Goal: Information Seeking & Learning: Learn about a topic

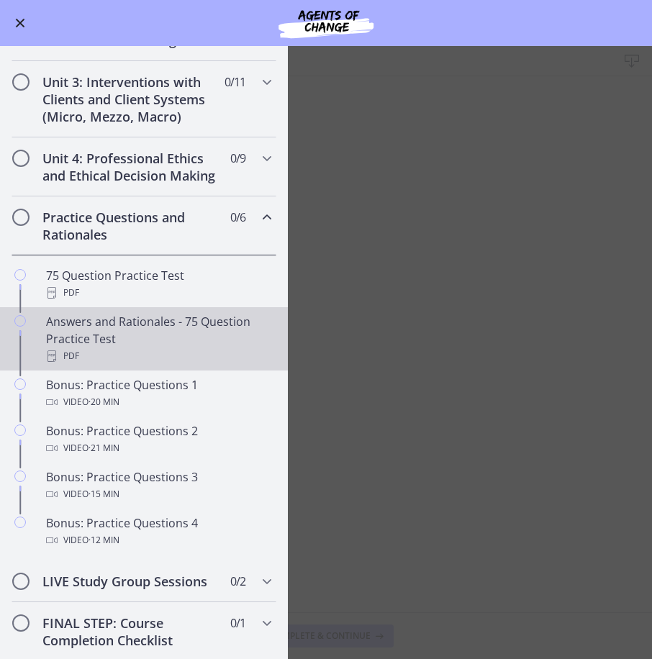
scroll to position [416, 0]
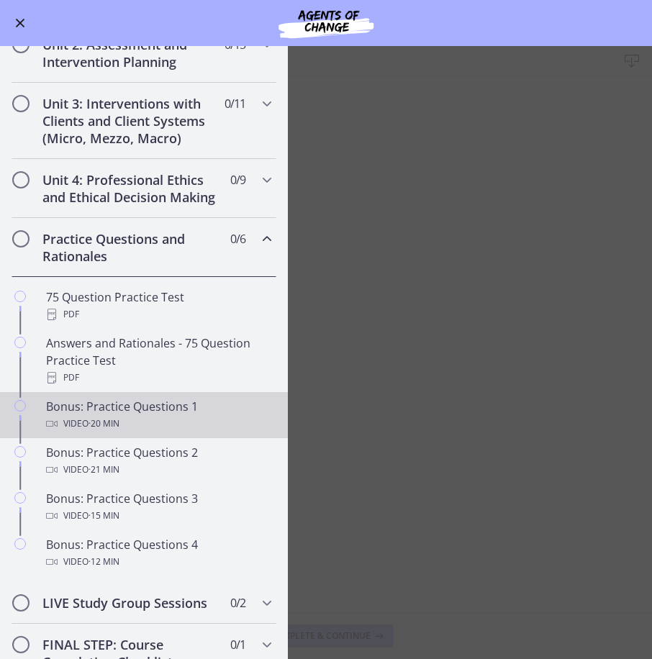
click at [157, 432] on div "Video · 20 min" at bounding box center [158, 423] width 224 height 17
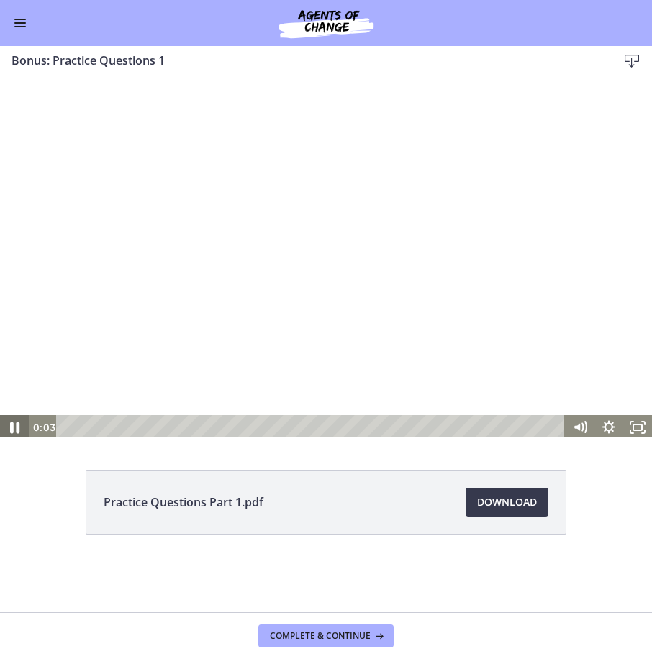
click at [10, 417] on icon "Pause" at bounding box center [14, 427] width 35 height 29
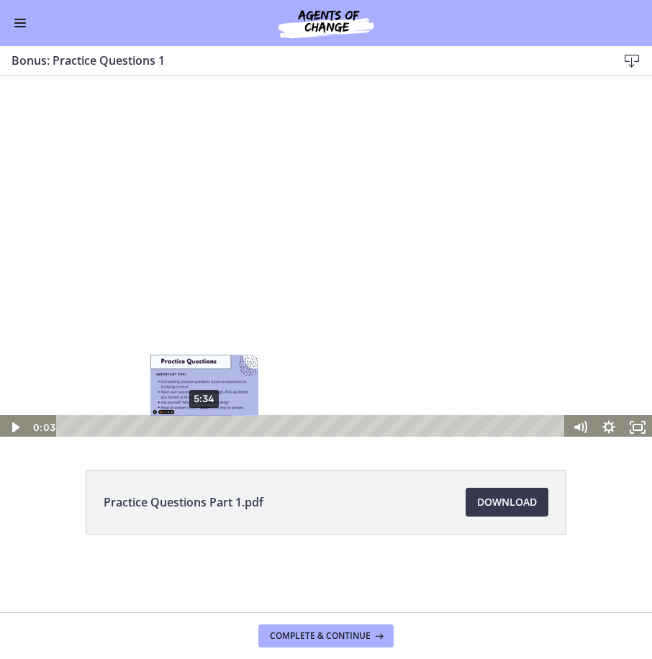
click at [205, 421] on div "5:34" at bounding box center [312, 427] width 491 height 24
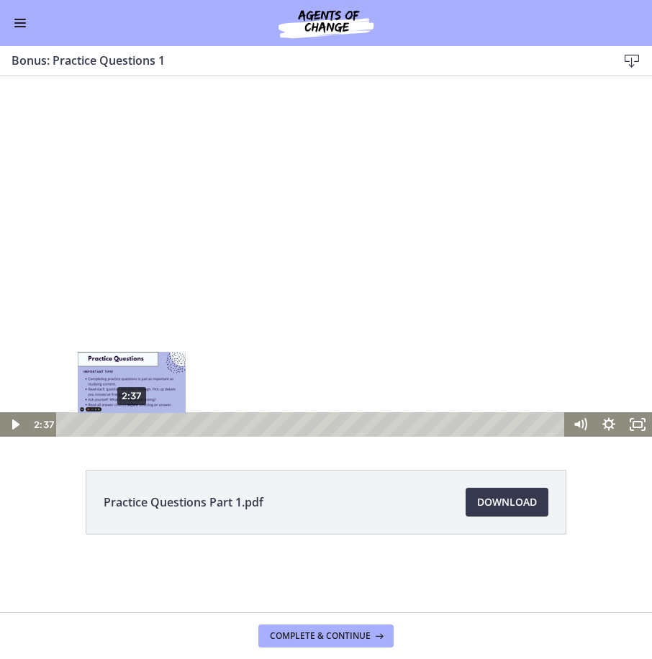
drag, startPoint x: 237, startPoint y: 426, endPoint x: 117, endPoint y: 424, distance: 120.9
click at [127, 423] on div "Playbar" at bounding box center [131, 425] width 8 height 8
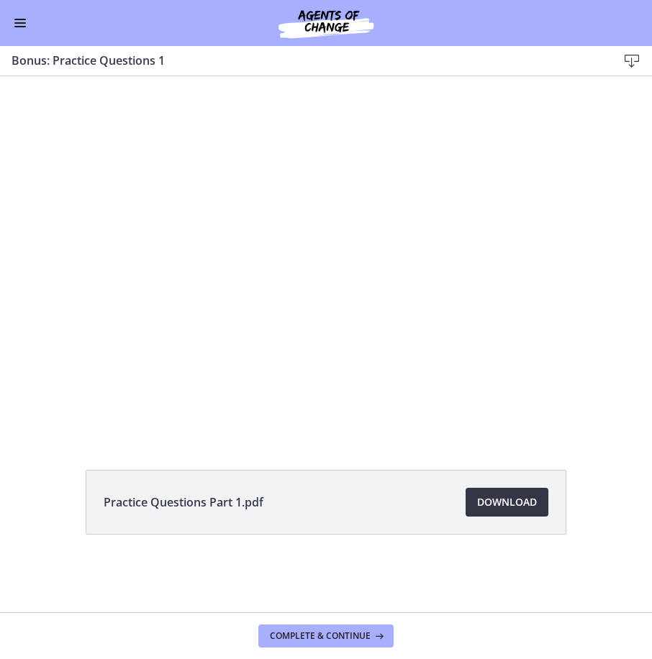
click at [491, 499] on span "Download Opens in a new window" at bounding box center [507, 502] width 60 height 17
click at [22, 29] on button "Enable menu" at bounding box center [20, 22] width 17 height 17
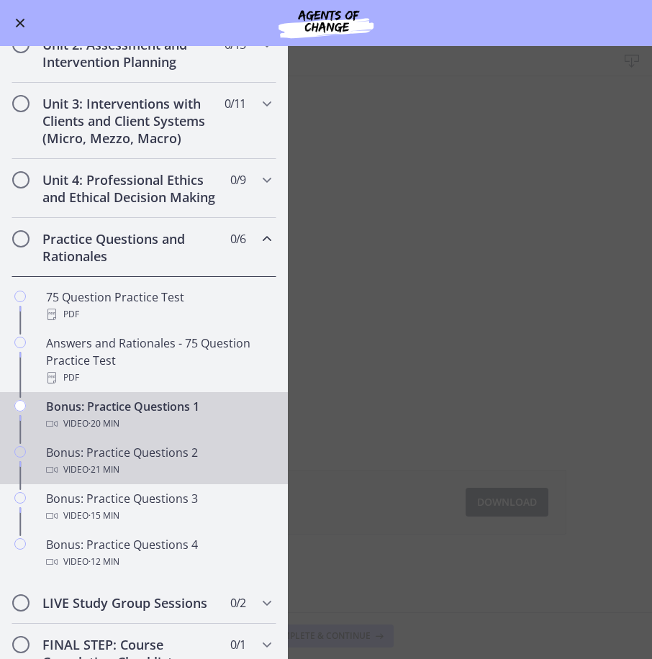
click at [158, 478] on div "Video · 21 min" at bounding box center [158, 469] width 224 height 17
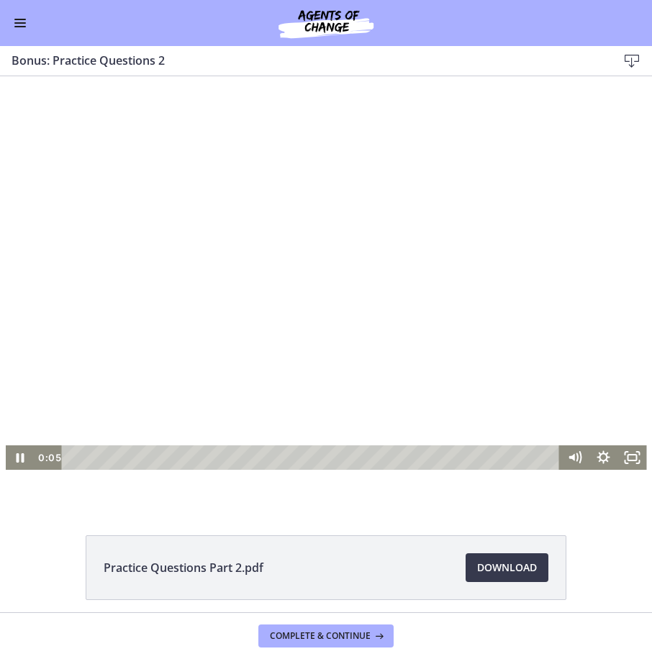
click at [275, 360] on div at bounding box center [326, 289] width 641 height 360
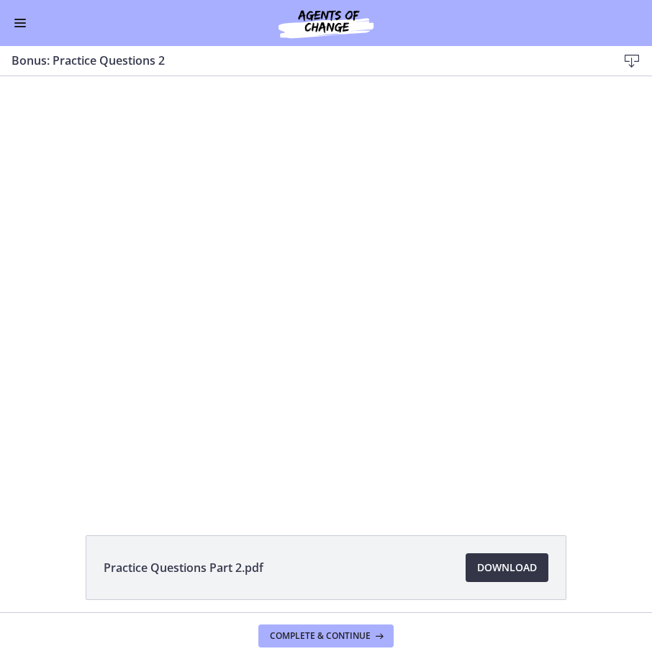
click at [488, 573] on span "Download Opens in a new window" at bounding box center [507, 567] width 60 height 17
click at [19, 17] on button "Enable menu" at bounding box center [20, 22] width 17 height 17
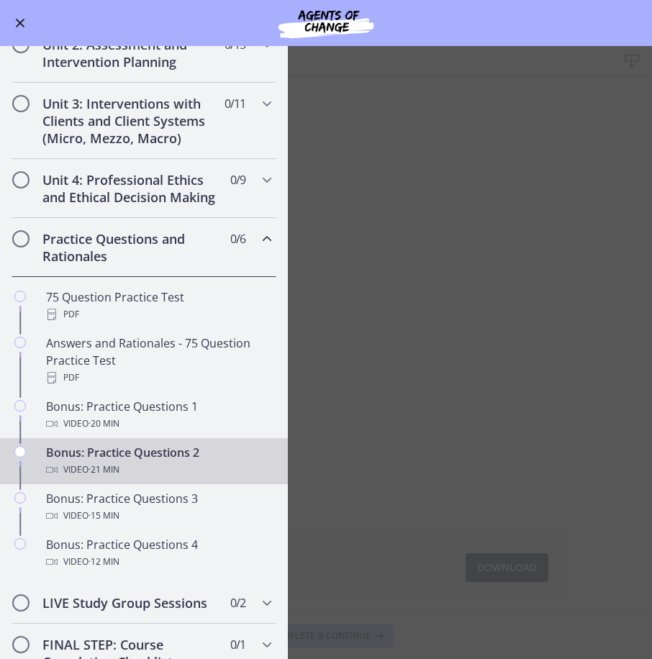
scroll to position [344, 0]
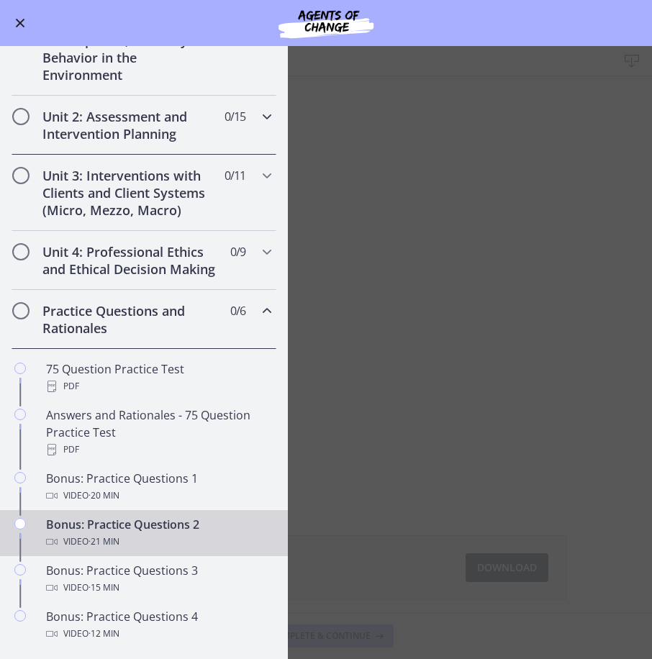
click at [127, 119] on h2 "Unit 2: Assessment and Intervention Planning" at bounding box center [130, 125] width 176 height 35
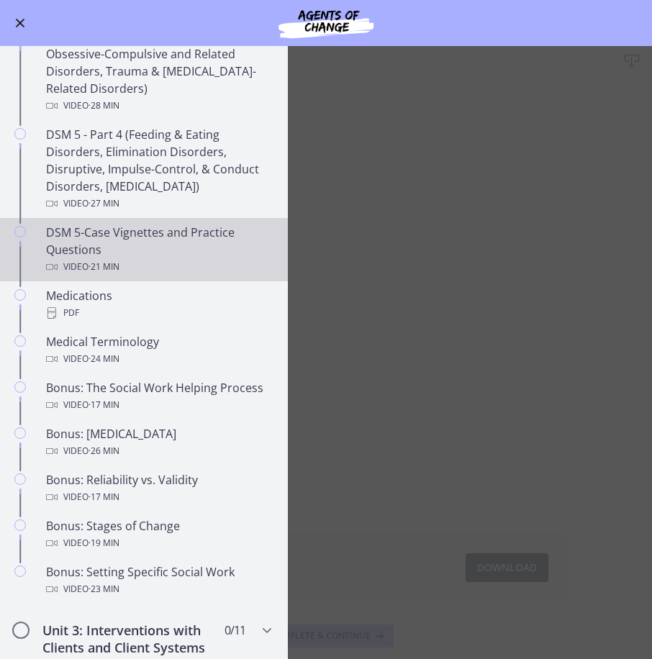
scroll to position [847, 0]
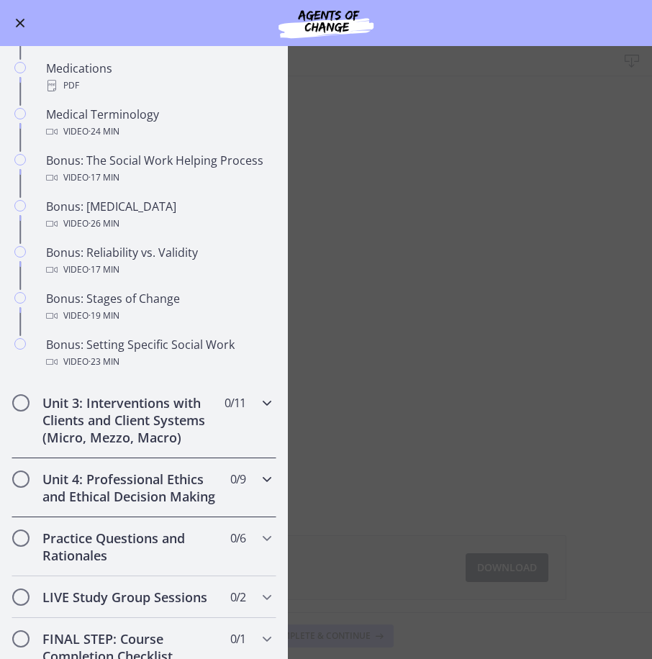
click at [163, 416] on h2 "Unit 3: Interventions with Clients and Client Systems (Micro, Mezzo, Macro)" at bounding box center [130, 420] width 176 height 52
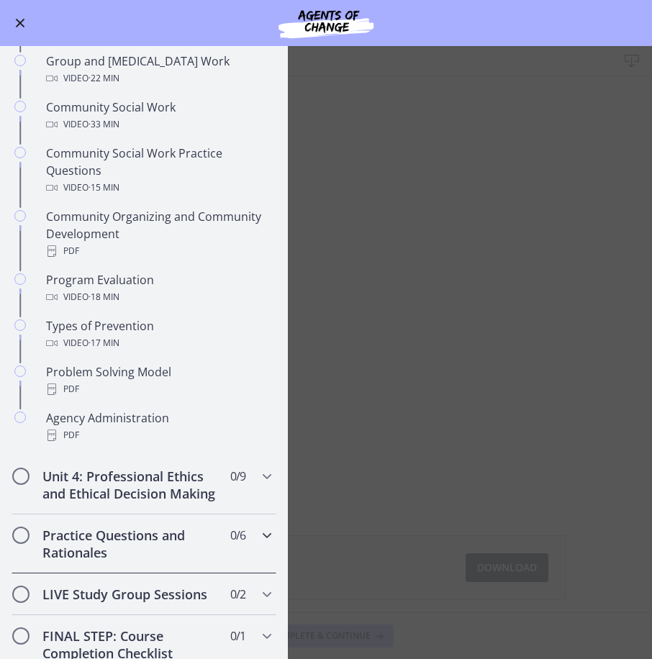
scroll to position [742, 0]
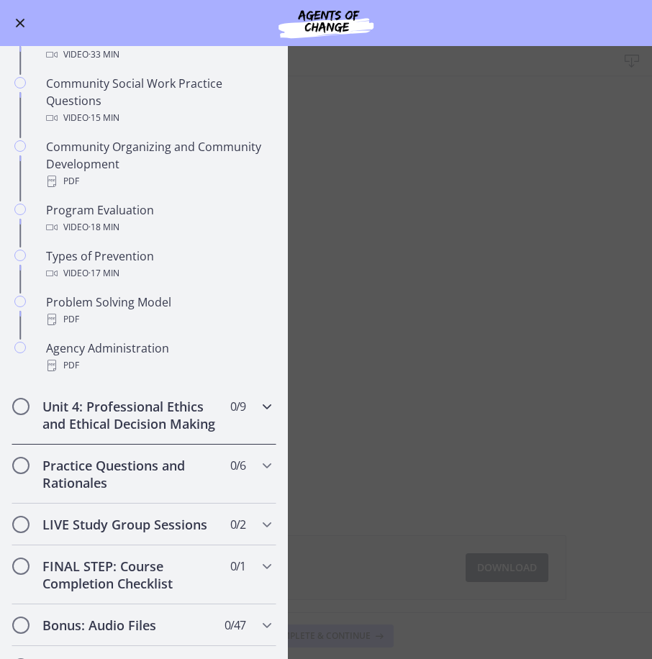
click at [137, 429] on h2 "Unit 4: Professional Ethics and Ethical Decision Making" at bounding box center [130, 415] width 176 height 35
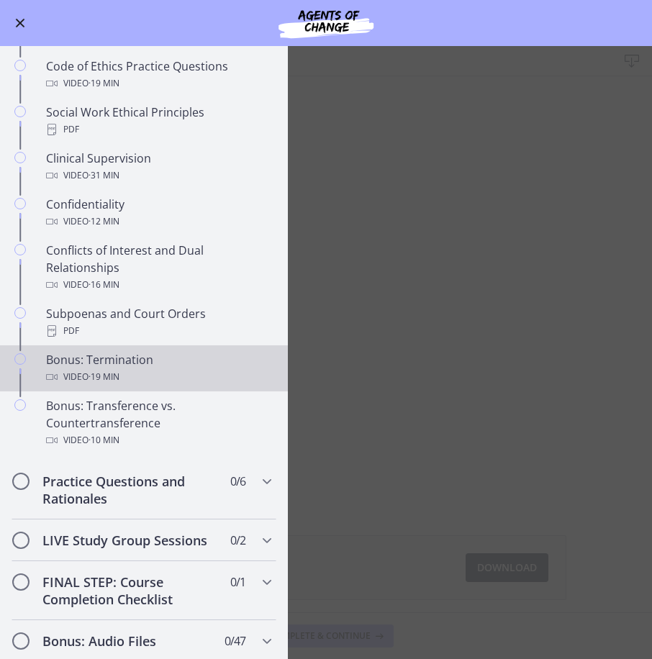
scroll to position [598, 0]
